Goal: Find specific page/section

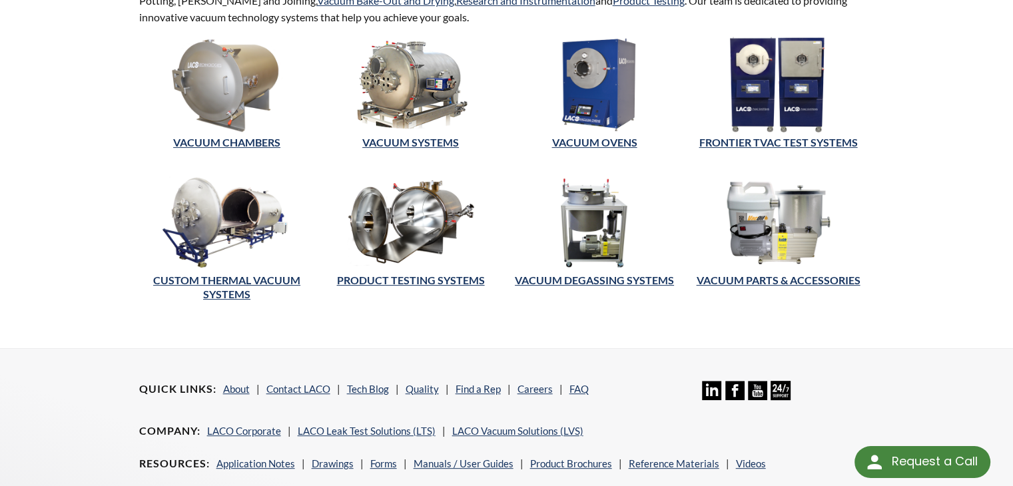
scroll to position [400, 0]
click at [261, 116] on img at bounding box center [227, 85] width 176 height 96
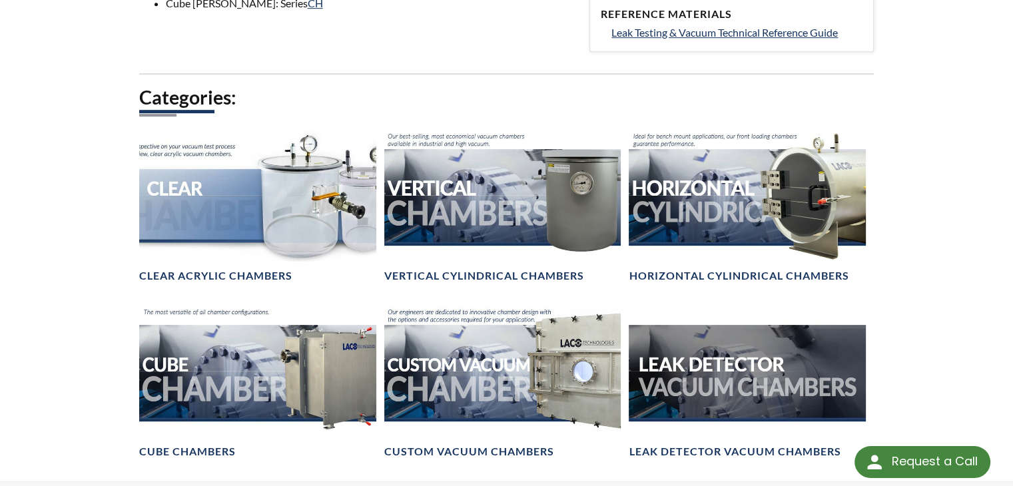
scroll to position [709, 0]
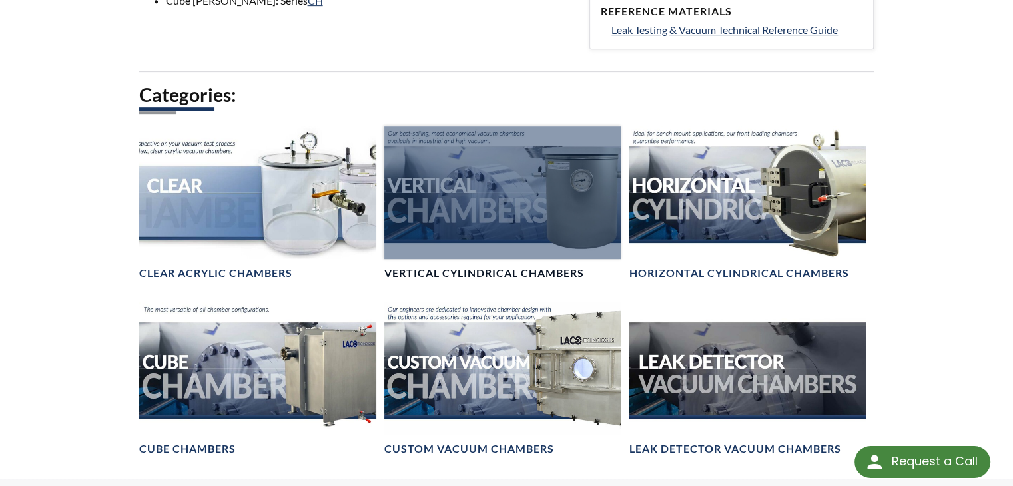
click at [504, 264] on link "Vertical Cylindrical Chambers" at bounding box center [502, 204] width 237 height 155
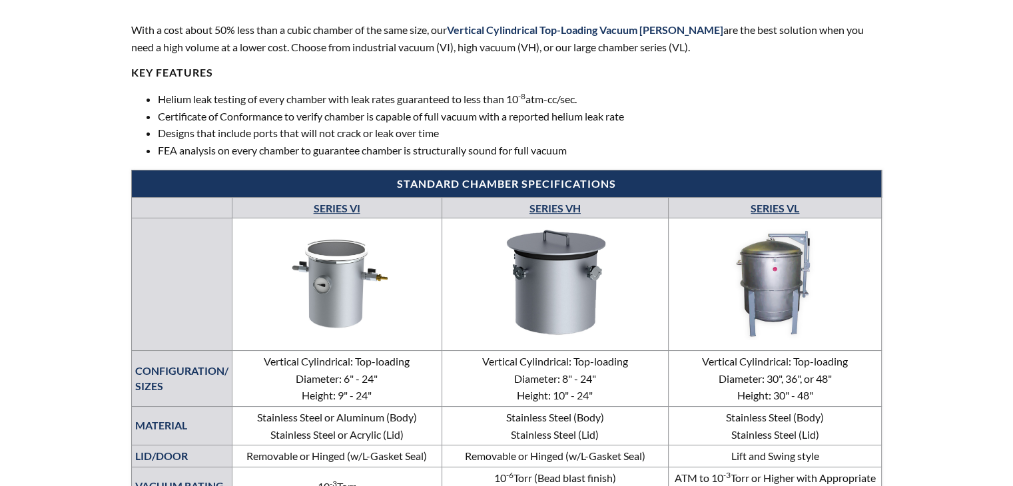
select select "言語翻訳ウィジェット"
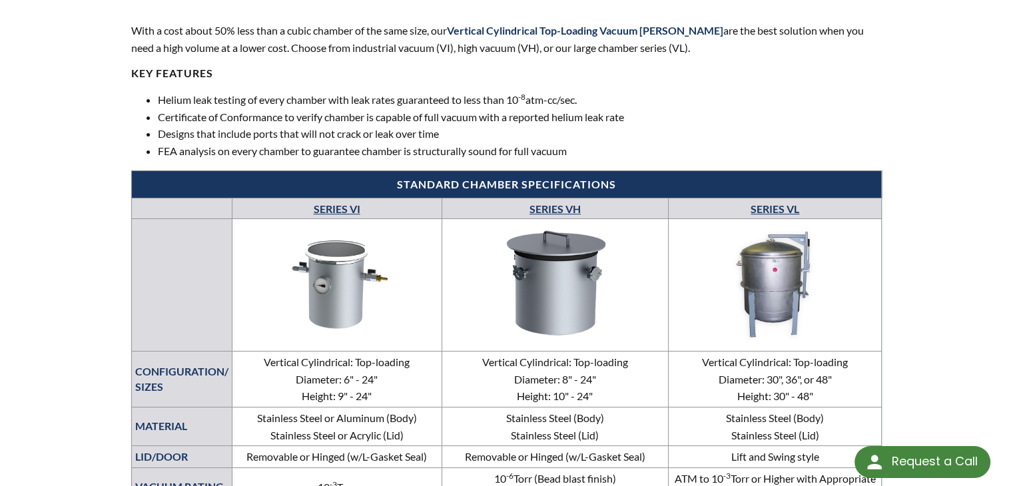
scroll to position [455, 0]
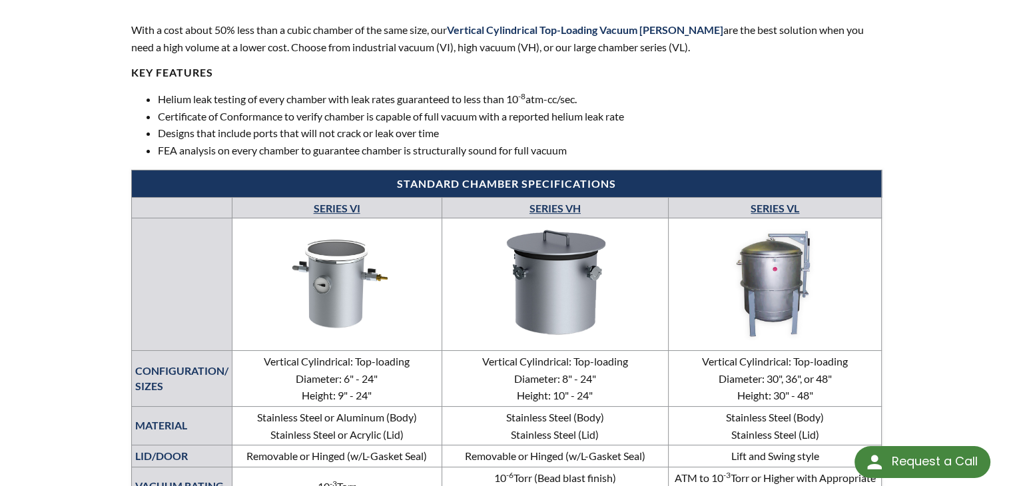
click at [346, 209] on link "SERIES VI" at bounding box center [337, 208] width 47 height 13
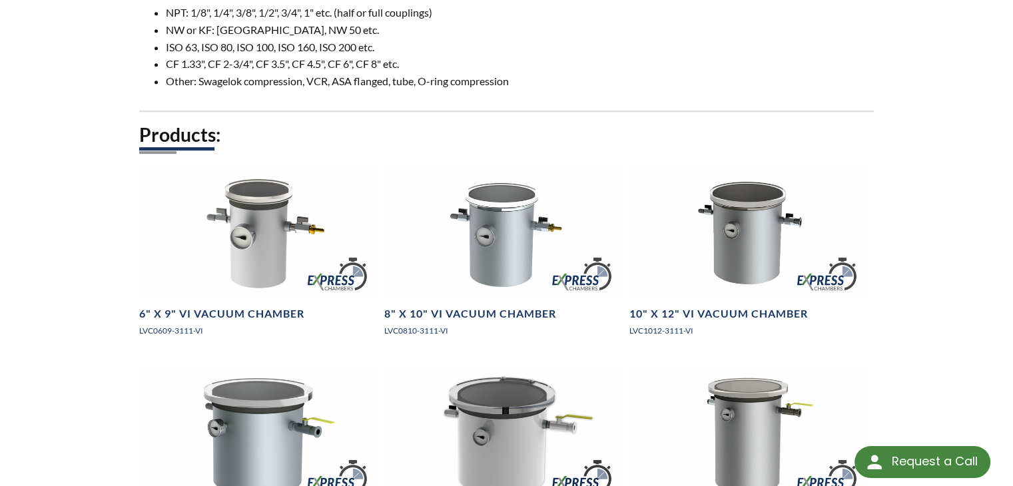
scroll to position [765, 0]
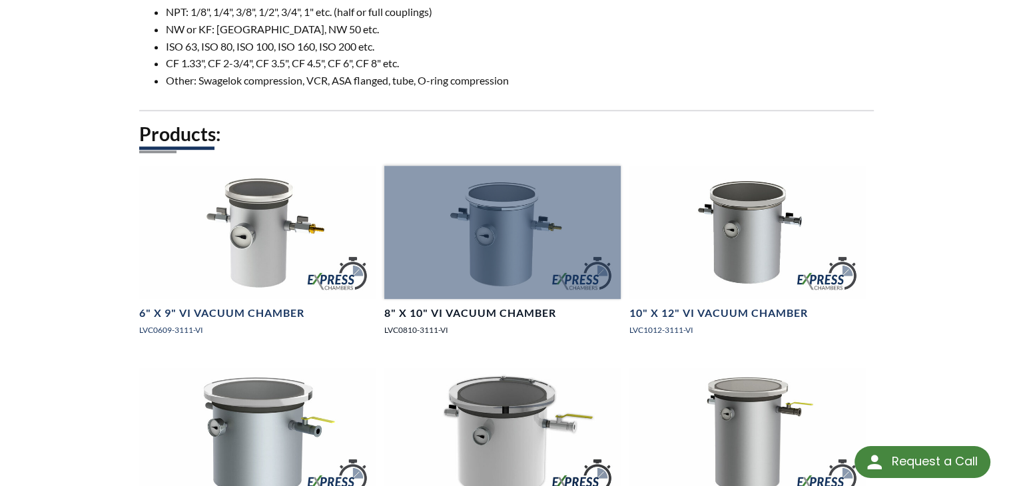
click at [531, 284] on div at bounding box center [502, 232] width 237 height 133
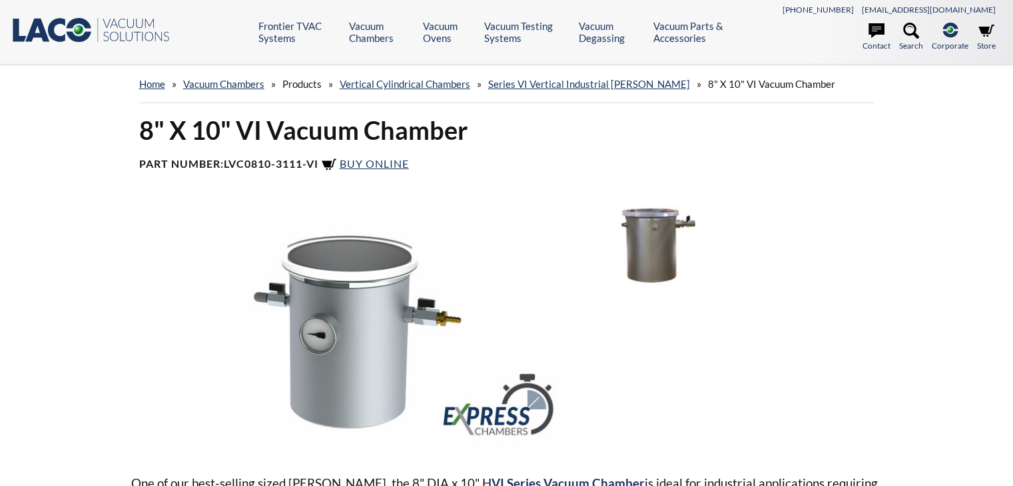
select select "言語翻訳ウィジェット"
